Goal: Transaction & Acquisition: Purchase product/service

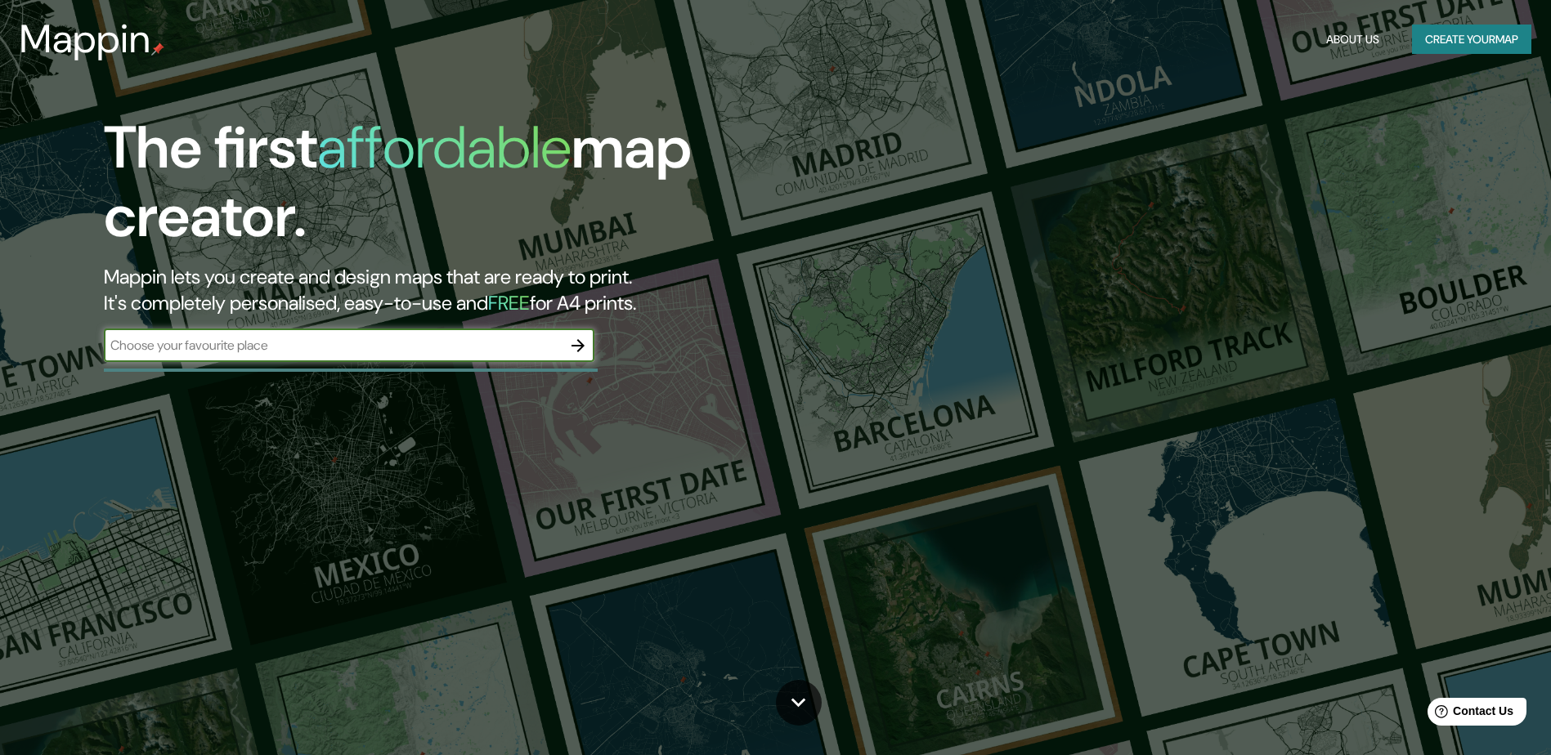
click at [379, 357] on div "​" at bounding box center [349, 345] width 490 height 33
type input "hamstreet"
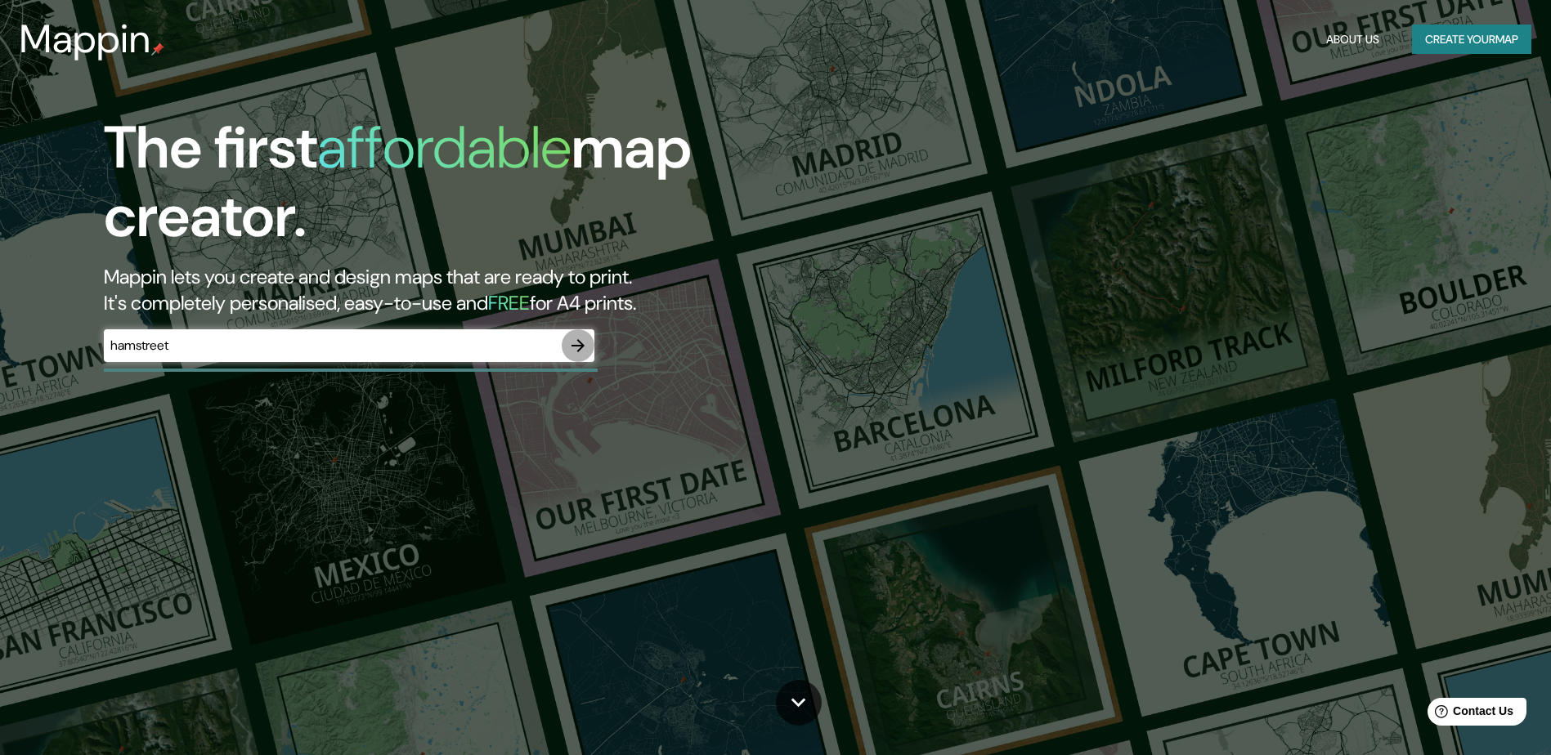
click at [573, 345] on icon "button" at bounding box center [577, 345] width 13 height 13
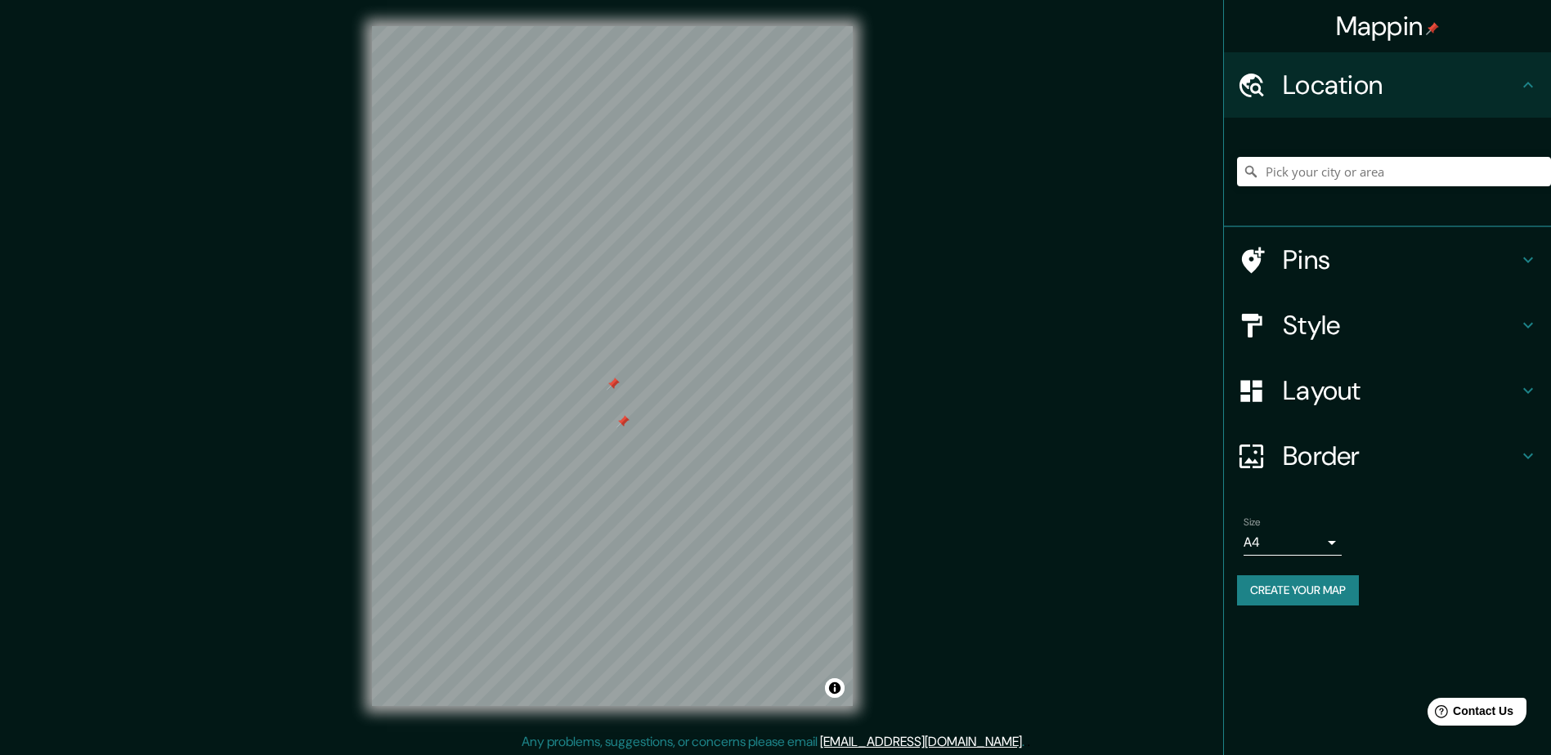
click at [1310, 392] on h4 "Layout" at bounding box center [1400, 390] width 235 height 33
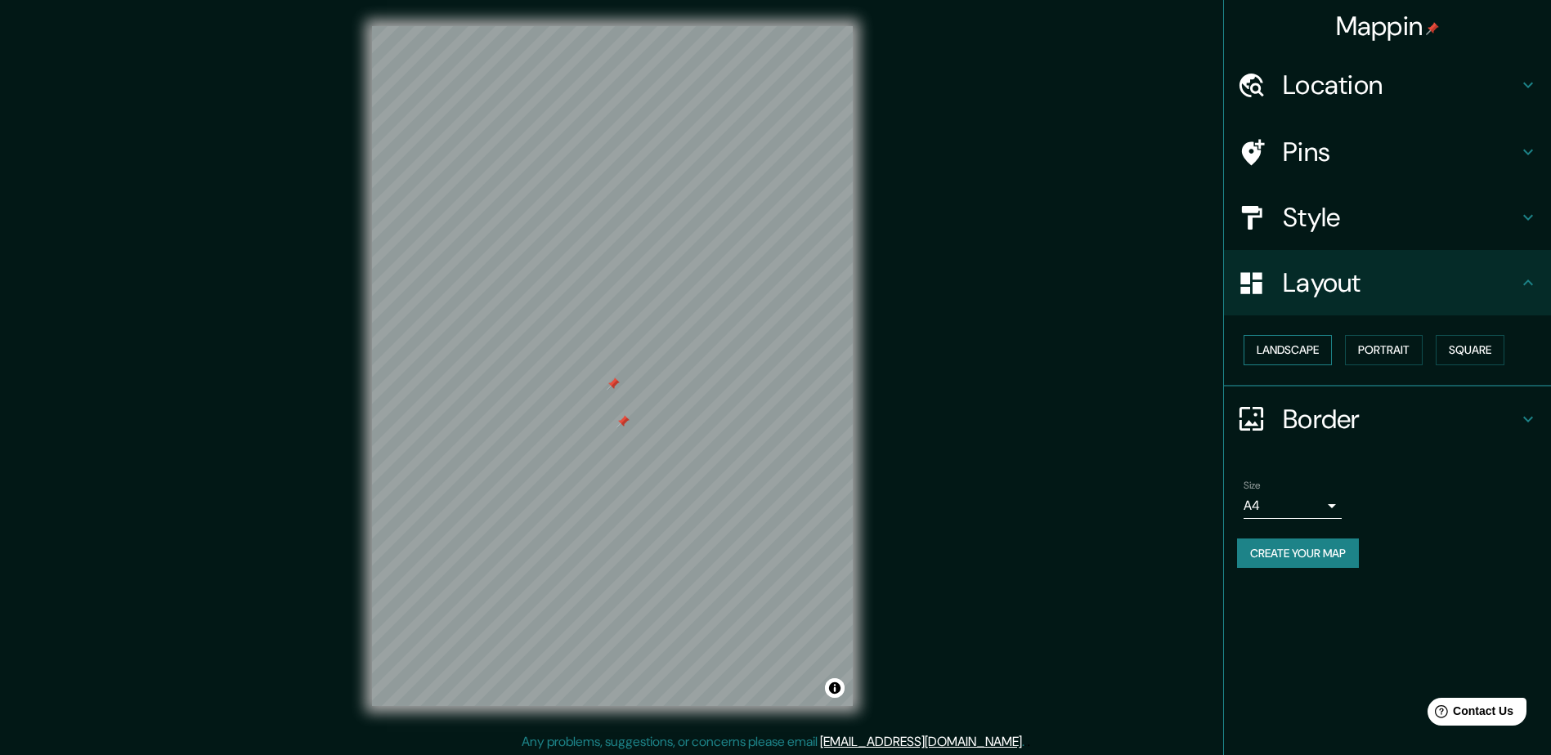
click at [1294, 349] on button "Landscape" at bounding box center [1287, 350] width 88 height 30
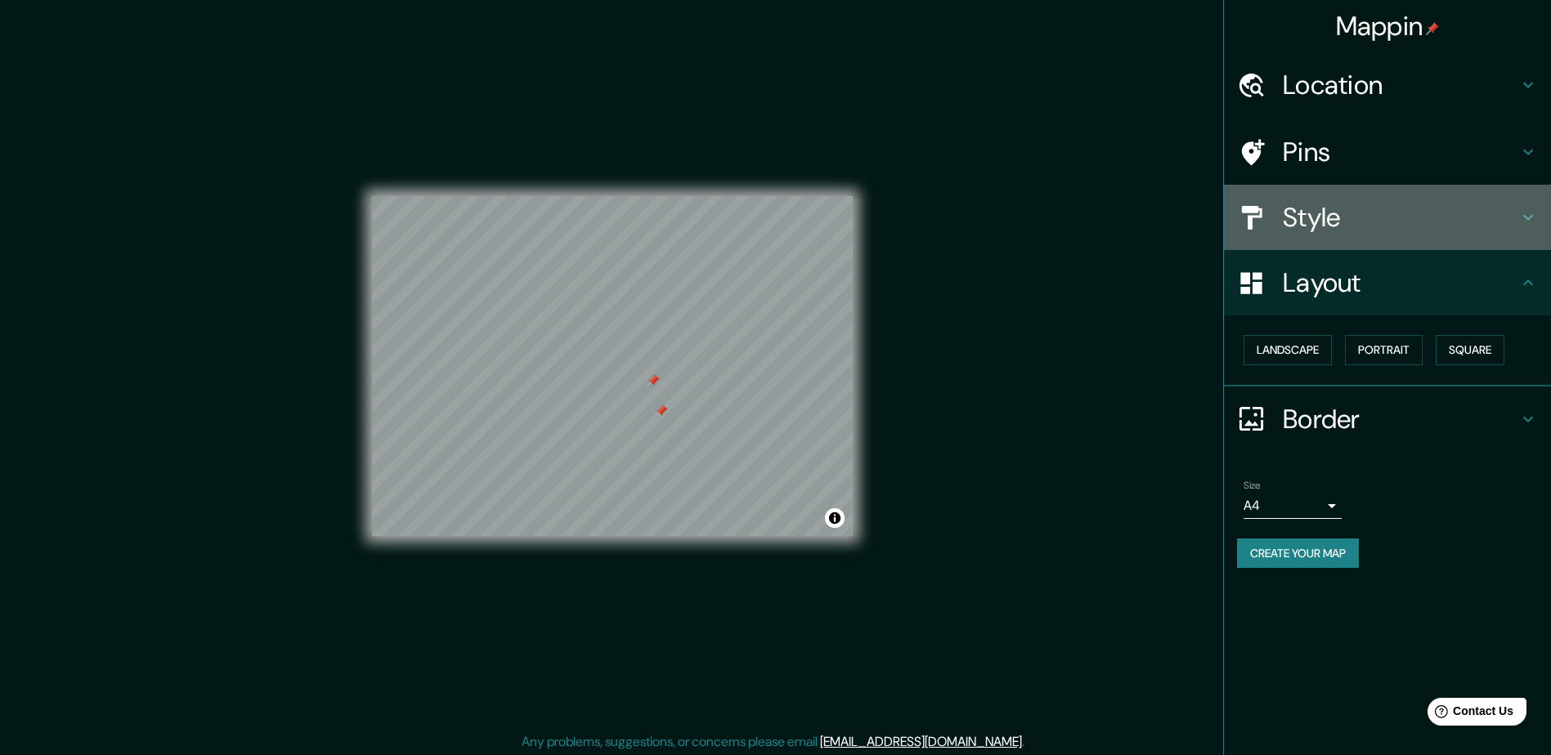
click at [1323, 225] on h4 "Style" at bounding box center [1400, 217] width 235 height 33
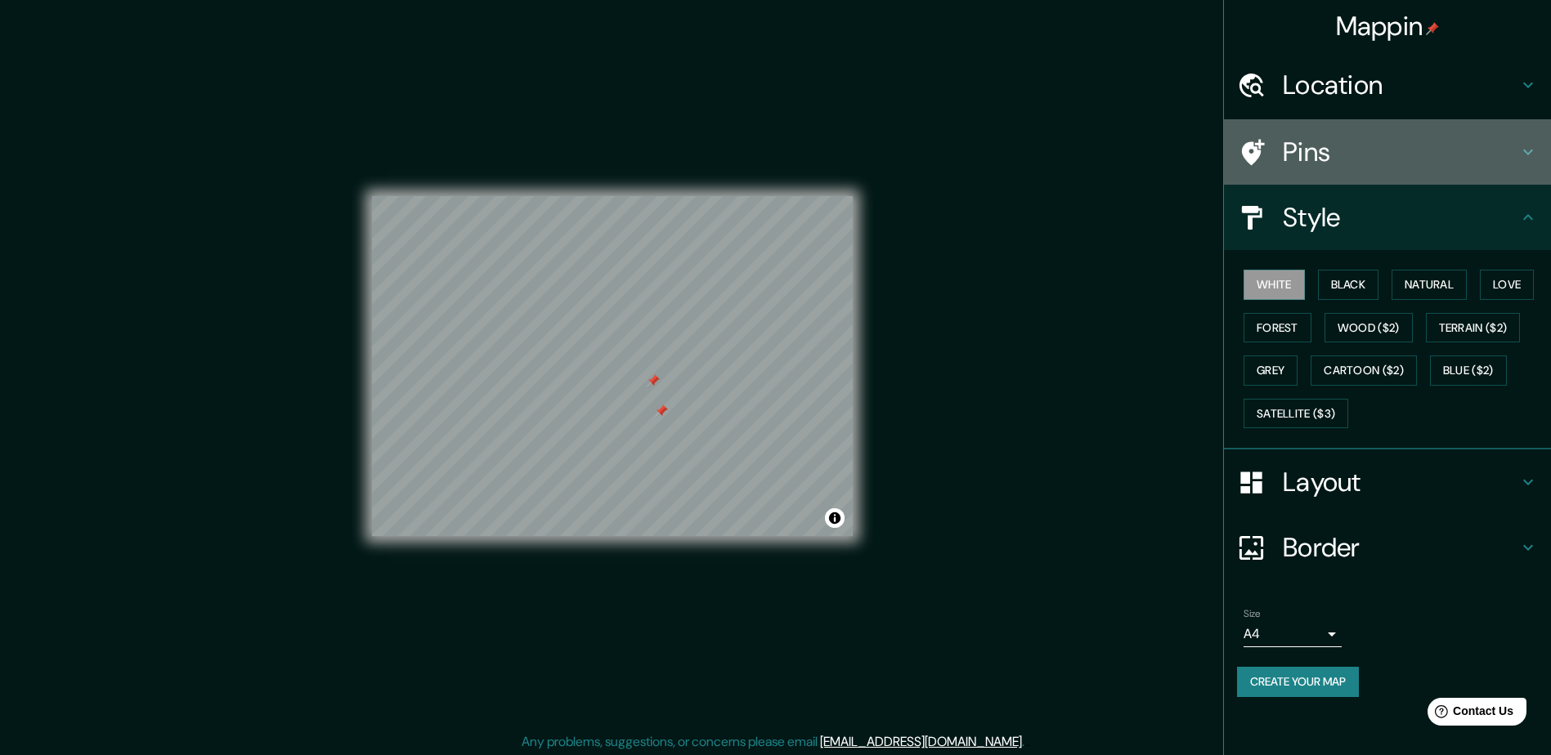
click at [1310, 160] on h4 "Pins" at bounding box center [1400, 152] width 235 height 33
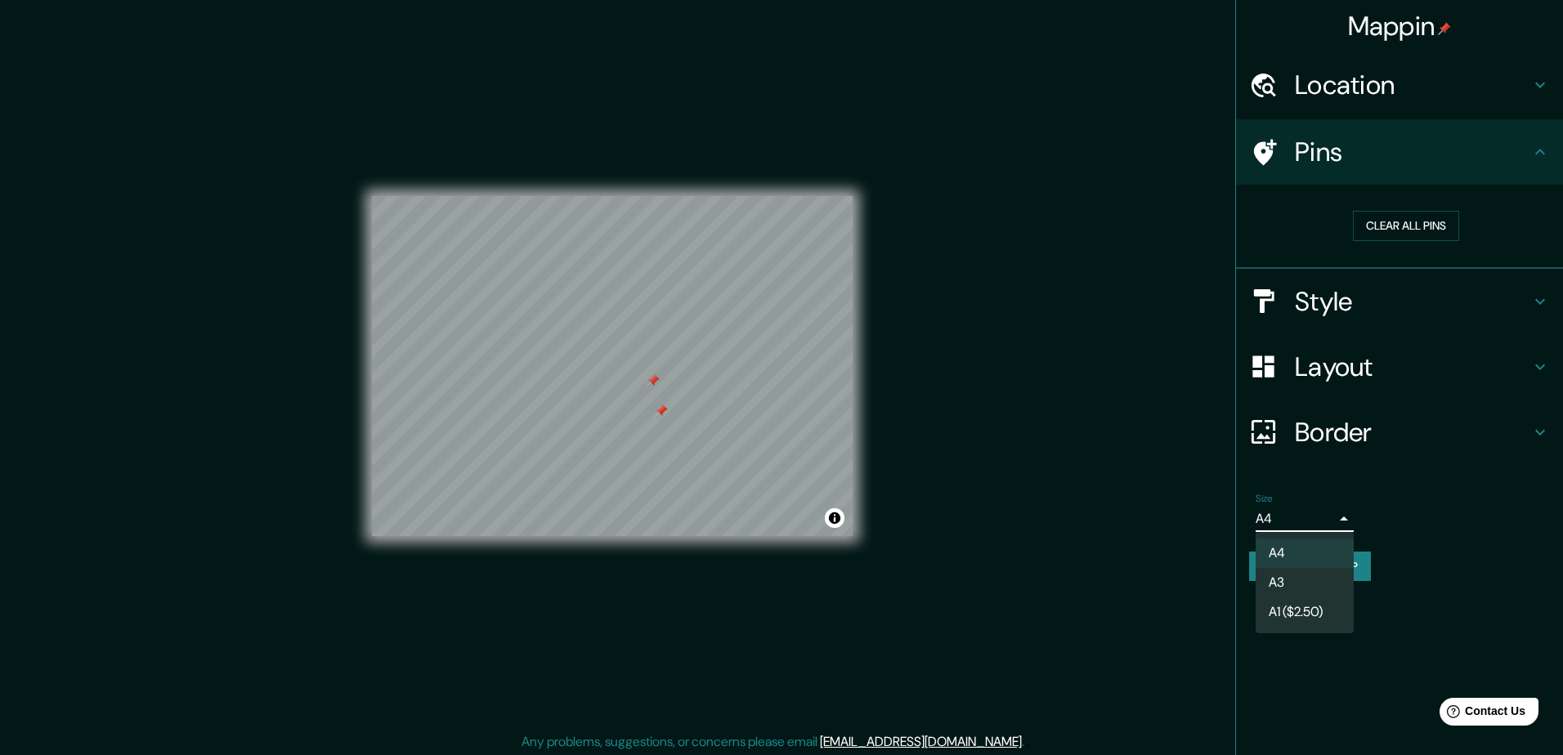
click at [1336, 517] on body "Mappin Location Pins Clear all pins Style Layout Border Choose a border. Hint :…" at bounding box center [781, 377] width 1563 height 755
click at [1304, 589] on li "A3" at bounding box center [1305, 582] width 98 height 29
type input "a4"
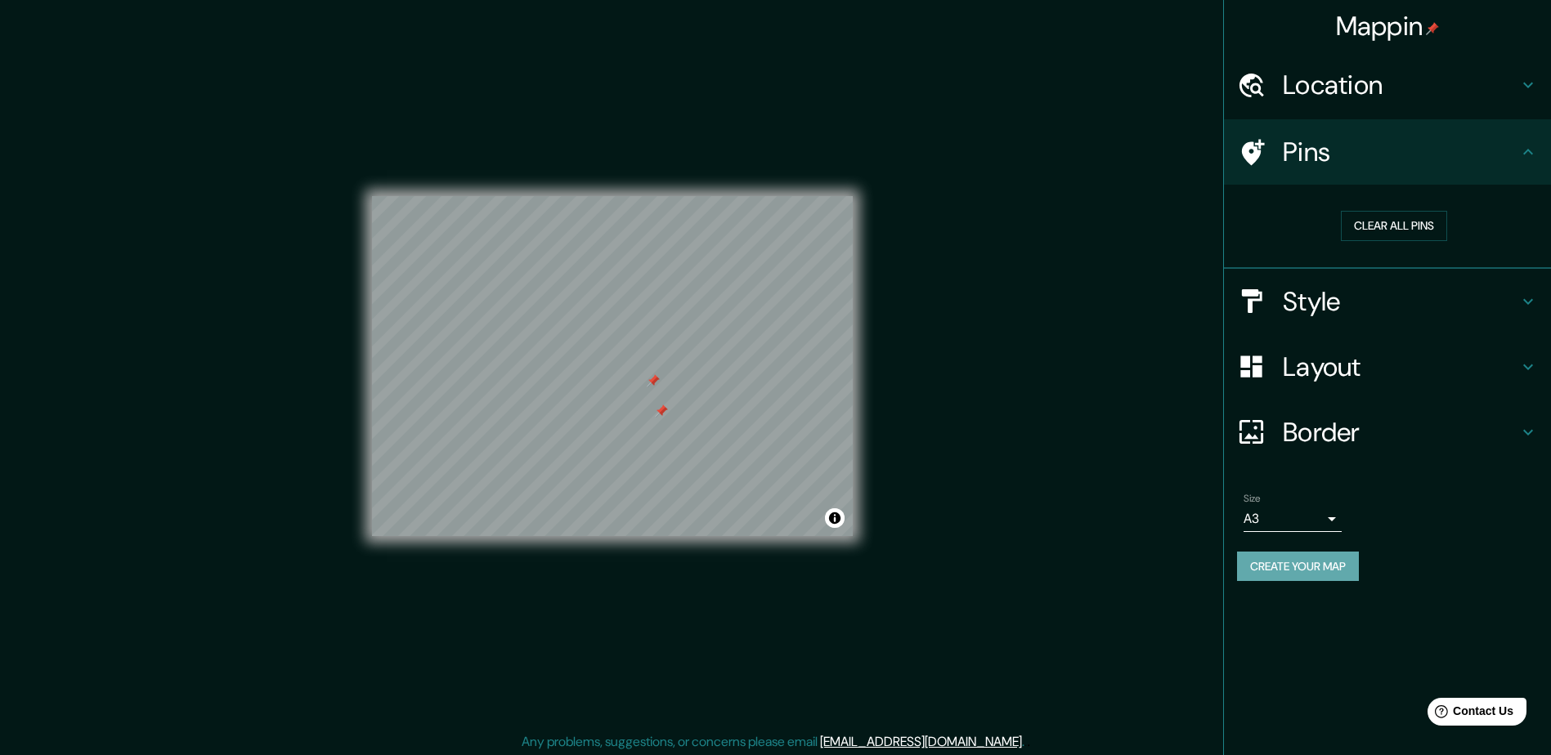
click at [1301, 566] on button "Create your map" at bounding box center [1298, 567] width 122 height 30
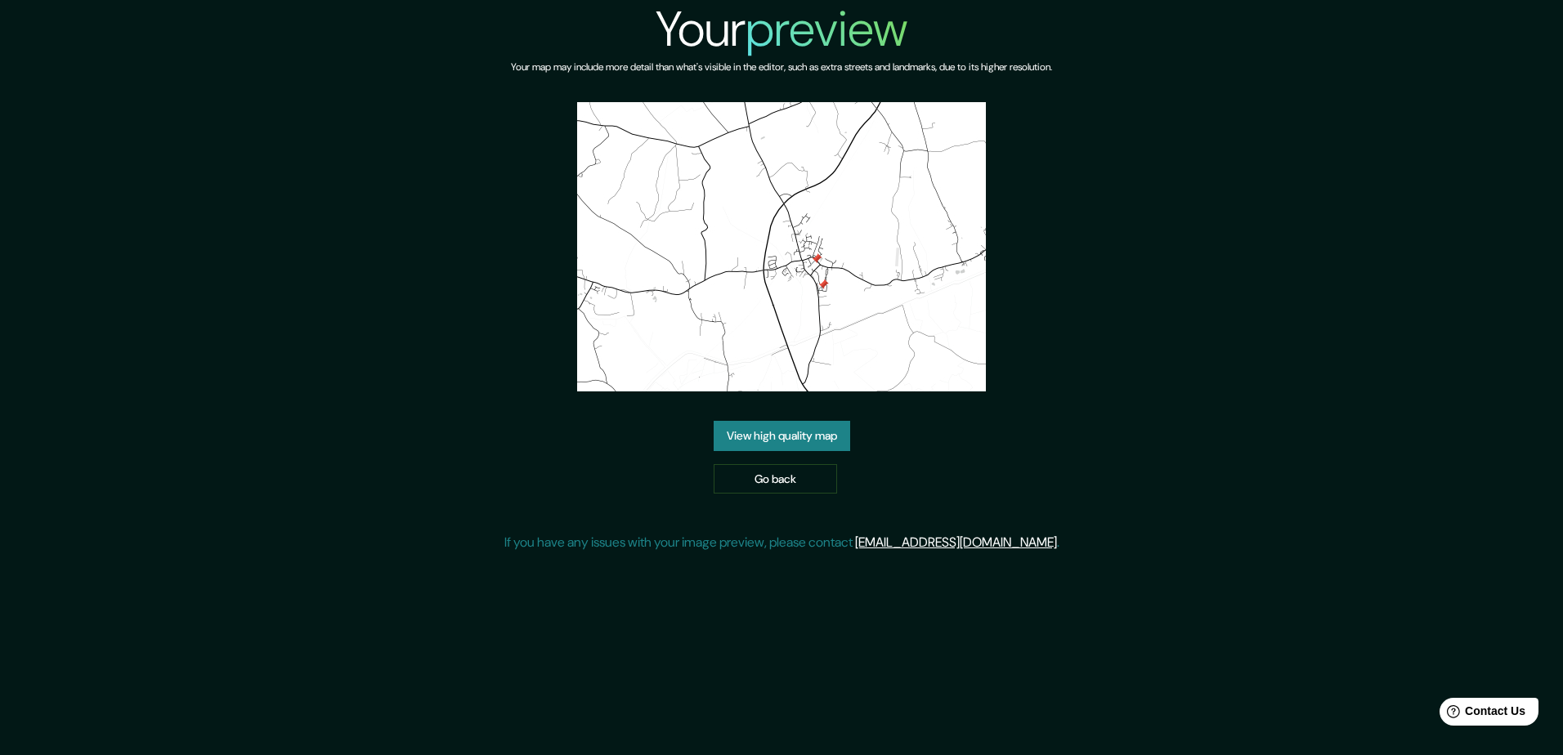
click at [765, 421] on link "View high quality map" at bounding box center [782, 436] width 137 height 30
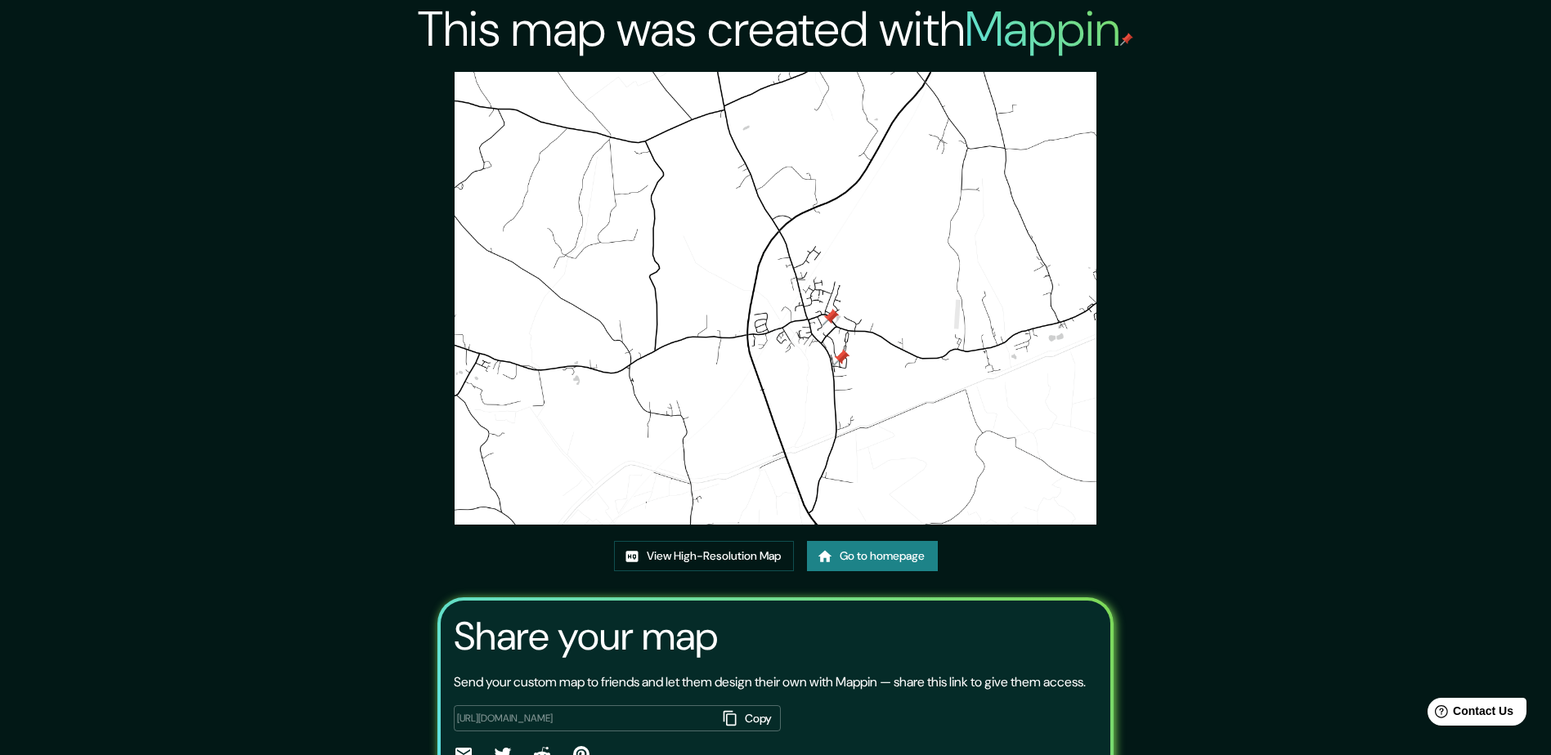
click at [789, 257] on img at bounding box center [775, 298] width 641 height 453
click at [640, 352] on img at bounding box center [775, 298] width 641 height 453
